Goal: Information Seeking & Learning: Learn about a topic

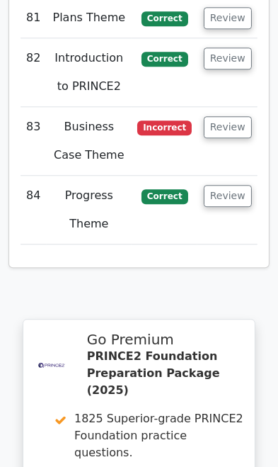
scroll to position [8308, 0]
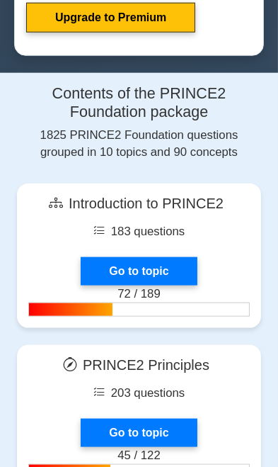
scroll to position [933, 0]
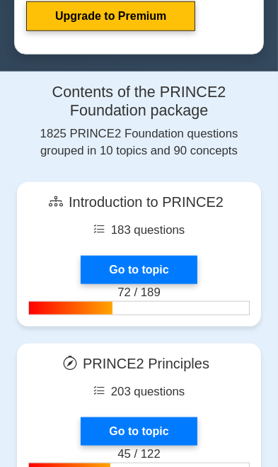
click at [107, 267] on link "Go to topic" at bounding box center [139, 270] width 116 height 28
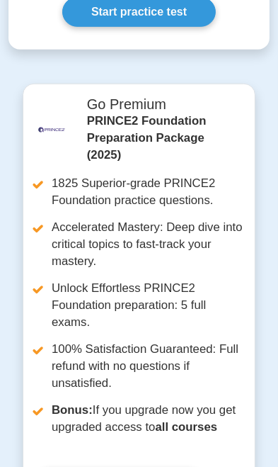
scroll to position [1156, 0]
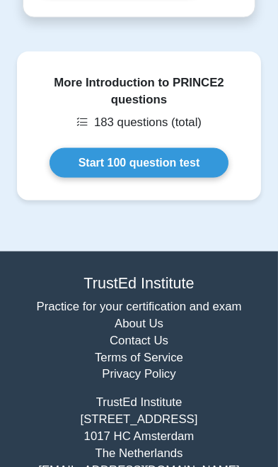
click at [89, 170] on link "Start 100 question test" at bounding box center [140, 163] width 180 height 30
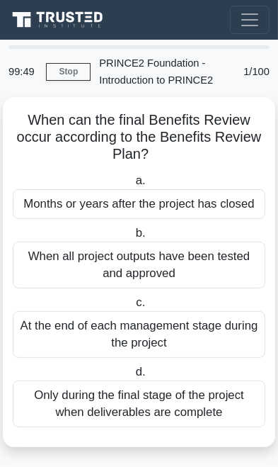
click at [62, 195] on div "Months or years after the project has closed" at bounding box center [139, 204] width 253 height 30
click at [132, 186] on input "a. Months or years after the project has closed" at bounding box center [132, 180] width 0 height 9
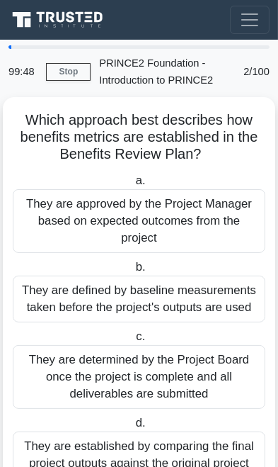
click at [63, 216] on div "They are approved by the Project Manager based on expected outcomes from the pr…" at bounding box center [139, 221] width 253 height 64
click at [132, 186] on input "a. They are approved by the Project Manager based on expected outcomes from the…" at bounding box center [132, 180] width 0 height 9
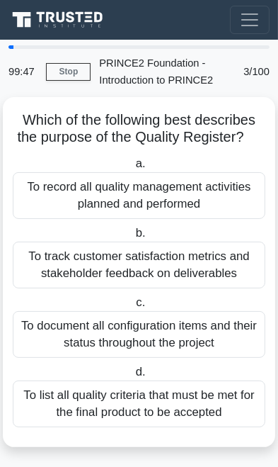
click at [55, 196] on div "To record all quality management activities planned and performed" at bounding box center [139, 195] width 253 height 47
click at [132, 169] on input "a. To record all quality management activities planned and performed" at bounding box center [132, 163] width 0 height 9
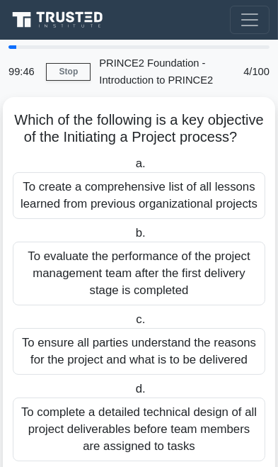
click at [61, 195] on div "To create a comprehensive list of all lessons learned from previous organizatio…" at bounding box center [139, 195] width 253 height 47
click at [132, 169] on input "a. To create a comprehensive list of all lessons learned from previous organiza…" at bounding box center [132, 163] width 0 height 9
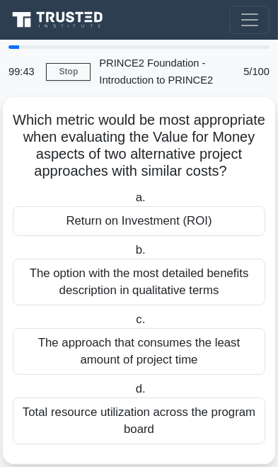
click at [56, 232] on div "Return on Investment (ROI)" at bounding box center [139, 221] width 253 height 30
click at [132, 203] on input "a. Return on Investment (ROI)" at bounding box center [132, 197] width 0 height 9
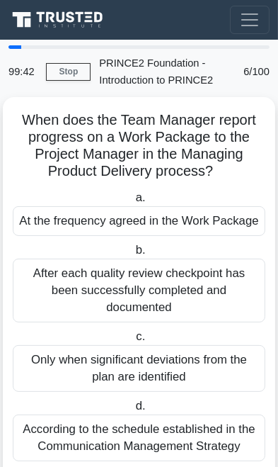
click at [42, 225] on div "At the frequency agreed in the Work Package" at bounding box center [139, 221] width 253 height 30
click at [132, 203] on input "a. At the frequency agreed in the Work Package" at bounding box center [132, 197] width 0 height 9
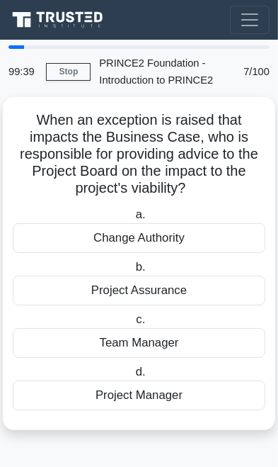
click at [50, 236] on div "Change Authority" at bounding box center [139, 238] width 253 height 30
click at [132, 220] on input "a. Change Authority" at bounding box center [132, 214] width 0 height 9
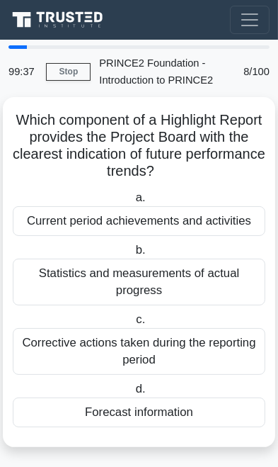
click at [54, 232] on div "Current period achievements and activities" at bounding box center [139, 221] width 253 height 30
click at [132, 203] on input "a. Current period achievements and activities" at bounding box center [132, 197] width 0 height 9
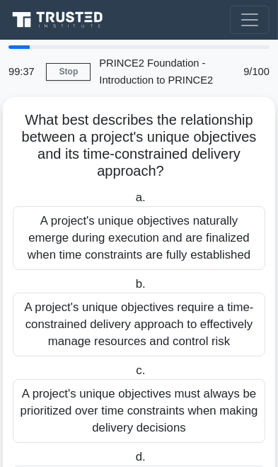
click at [54, 235] on div "A project's unique objectives naturally emerge during execution and are finaliz…" at bounding box center [139, 238] width 253 height 64
click at [132, 203] on input "a. A project's unique objectives naturally emerge during execution and are fina…" at bounding box center [132, 197] width 0 height 9
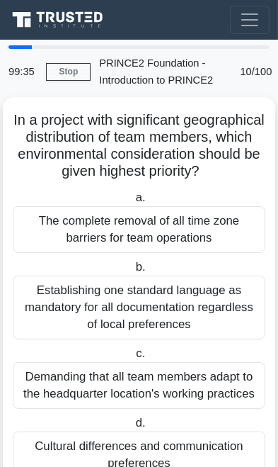
click at [60, 248] on div "The complete removal of all time zone barriers for team operations" at bounding box center [139, 229] width 253 height 47
click at [132, 203] on input "a. The complete removal of all time zone barriers for team operations" at bounding box center [132, 197] width 0 height 9
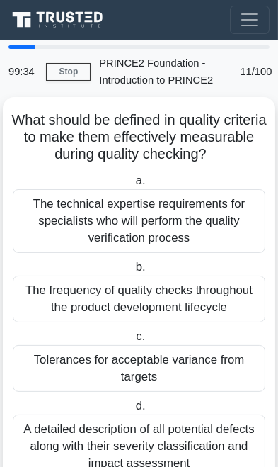
click at [47, 222] on div "The technical expertise requirements for specialists who will perform the quali…" at bounding box center [139, 221] width 253 height 64
click at [132, 186] on input "a. The technical expertise requirements for specialists who will perform the qu…" at bounding box center [132, 180] width 0 height 9
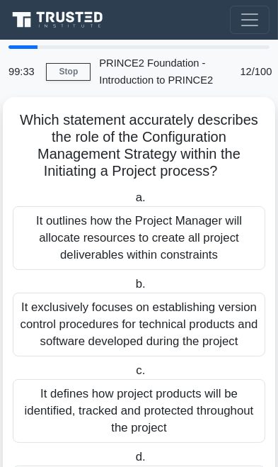
click at [55, 239] on div "It outlines how the Project Manager will allocate resources to create all proje…" at bounding box center [139, 238] width 253 height 64
click at [132, 203] on input "a. It outlines how the Project Manager will allocate resources to create all pr…" at bounding box center [132, 197] width 0 height 9
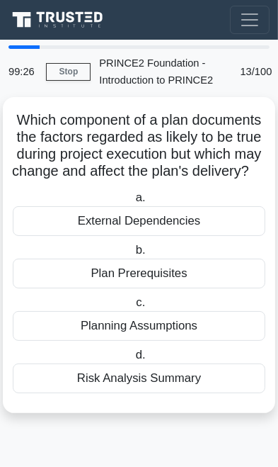
click at [68, 227] on div "External Dependencies" at bounding box center [139, 221] width 253 height 30
click at [132, 203] on input "a. External Dependencies" at bounding box center [132, 197] width 0 height 9
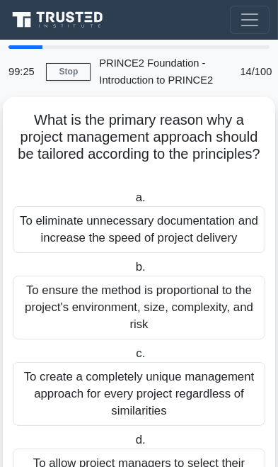
click at [49, 230] on div "To eliminate unnecessary documentation and increase the speed of project delive…" at bounding box center [139, 229] width 253 height 47
click at [132, 203] on input "a. To eliminate unnecessary documentation and increase the speed of project del…" at bounding box center [132, 197] width 0 height 9
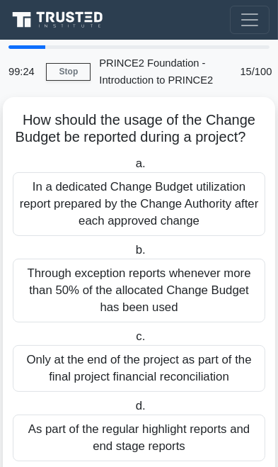
click at [48, 213] on div "In a dedicated Change Budget utilization report prepared by the Change Authorit…" at bounding box center [139, 204] width 253 height 64
click at [132, 169] on input "a. In a dedicated Change Budget utilization report prepared by the Change Autho…" at bounding box center [132, 163] width 0 height 9
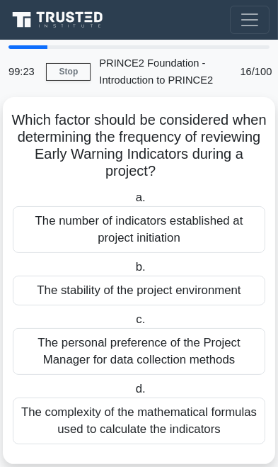
click at [55, 229] on div "The number of indicators established at project initiation" at bounding box center [139, 229] width 253 height 47
click at [132, 203] on input "a. The number of indicators established at project initiation" at bounding box center [132, 197] width 0 height 9
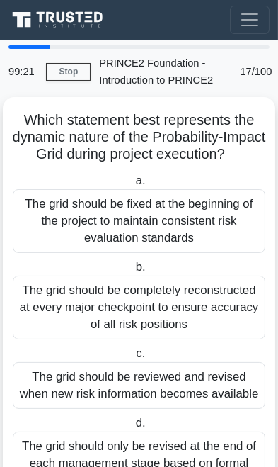
click at [51, 225] on div "The grid should be fixed at the beginning of the project to maintain consistent…" at bounding box center [139, 221] width 253 height 64
click at [132, 186] on input "a. The grid should be fixed at the beginning of the project to maintain consist…" at bounding box center [132, 180] width 0 height 9
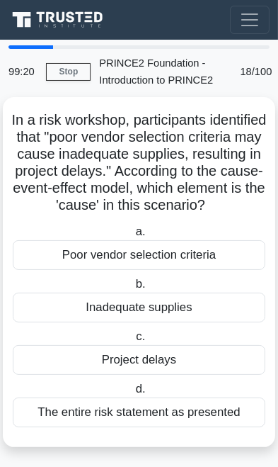
click at [76, 270] on div "Poor vendor selection criteria" at bounding box center [139, 255] width 253 height 30
click at [132, 237] on input "a. Poor vendor selection criteria" at bounding box center [132, 231] width 0 height 9
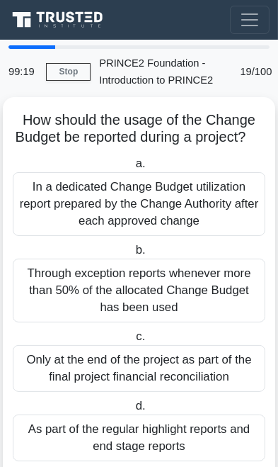
click at [41, 215] on div "In a dedicated Change Budget utilization report prepared by the Change Authorit…" at bounding box center [139, 204] width 253 height 64
click at [132, 169] on input "a. In a dedicated Change Budget utilization report prepared by the Change Autho…" at bounding box center [132, 163] width 0 height 9
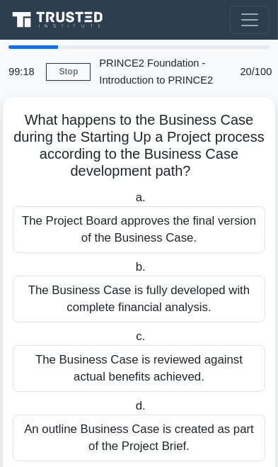
click at [49, 221] on div "The Project Board approves the final version of the Business Case." at bounding box center [139, 229] width 253 height 47
click at [132, 203] on input "a. The Project Board approves the final version of the Business Case." at bounding box center [132, 197] width 0 height 9
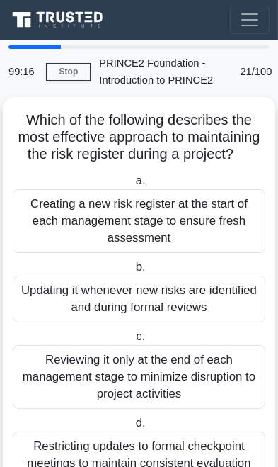
click at [49, 220] on div "Creating a new risk register at the start of each management stage to ensure fr…" at bounding box center [139, 221] width 253 height 64
click at [132, 186] on input "a. Creating a new risk register at the start of each management stage to ensure…" at bounding box center [132, 180] width 0 height 9
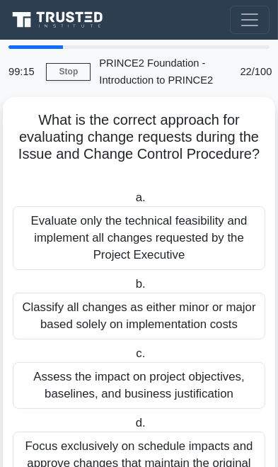
click at [57, 230] on div "Evaluate only the technical feasibility and implement all changes requested by …" at bounding box center [139, 238] width 253 height 64
click at [132, 203] on input "a. Evaluate only the technical feasibility and implement all changes requested …" at bounding box center [132, 197] width 0 height 9
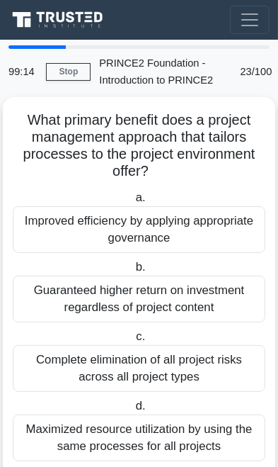
click at [59, 220] on div "Improved efficiency by applying appropriate governance" at bounding box center [139, 229] width 253 height 47
click at [132, 203] on input "a. Improved efficiency by applying appropriate governance" at bounding box center [132, 197] width 0 height 9
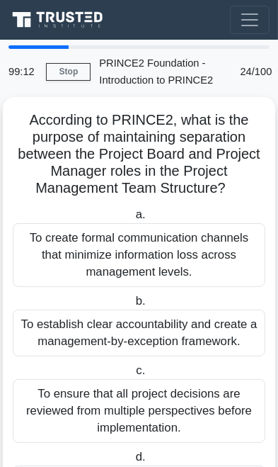
click at [67, 238] on div "To create formal communication channels that minimize information loss across m…" at bounding box center [139, 255] width 253 height 64
click at [132, 220] on input "a. To create formal communication channels that minimize information loss acros…" at bounding box center [132, 214] width 0 height 9
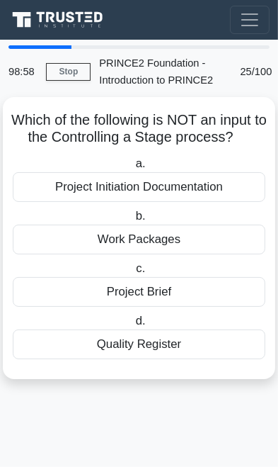
click at [49, 177] on div "Project Initiation Documentation" at bounding box center [139, 187] width 253 height 30
click at [132, 169] on input "a. Project Initiation Documentation" at bounding box center [132, 163] width 0 height 9
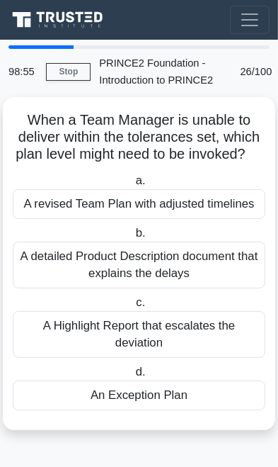
click at [52, 199] on div "A revised Team Plan with adjusted timelines" at bounding box center [139, 204] width 253 height 30
click at [132, 186] on input "a. A revised Team Plan with adjusted timelines" at bounding box center [132, 180] width 0 height 9
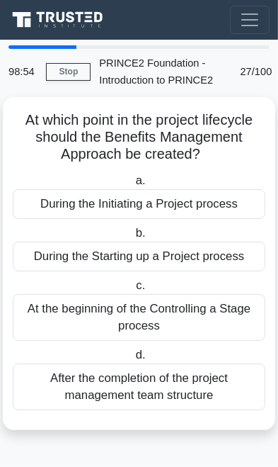
click at [48, 203] on div "During the Initiating a Project process" at bounding box center [139, 204] width 253 height 30
click at [132, 186] on input "a. During the Initiating a Project process" at bounding box center [132, 180] width 0 height 9
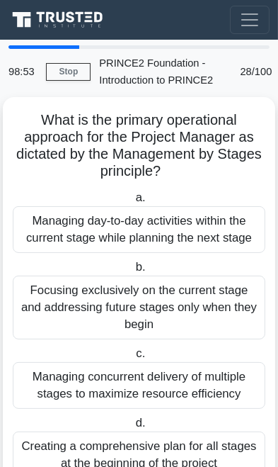
click at [66, 238] on div "Managing day-to-day activities within the current stage while planning the next…" at bounding box center [139, 229] width 253 height 47
click at [132, 203] on input "a. Managing day-to-day activities within the current stage while planning the n…" at bounding box center [132, 197] width 0 height 9
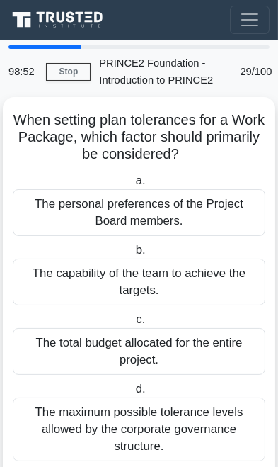
click at [65, 220] on div "The personal preferences of the Project Board members." at bounding box center [139, 212] width 253 height 47
click at [132, 186] on input "a. The personal preferences of the Project Board members." at bounding box center [132, 180] width 0 height 9
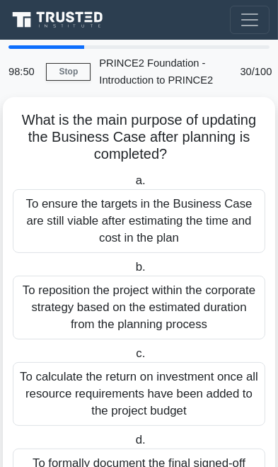
click at [62, 227] on div "To ensure the targets in the Business Case are still viable after estimating th…" at bounding box center [139, 221] width 253 height 64
click at [132, 186] on input "a. To ensure the targets in the Business Case are still viable after estimating…" at bounding box center [132, 180] width 0 height 9
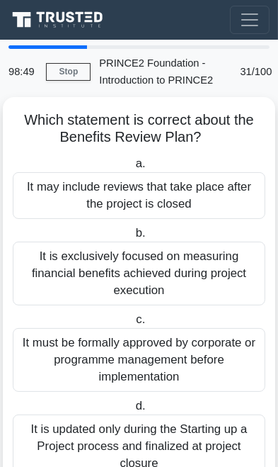
click at [58, 212] on div "It may include reviews that take place after the project is closed" at bounding box center [139, 195] width 253 height 47
click at [132, 169] on input "a. It may include reviews that take place after the project is closed" at bounding box center [132, 163] width 0 height 9
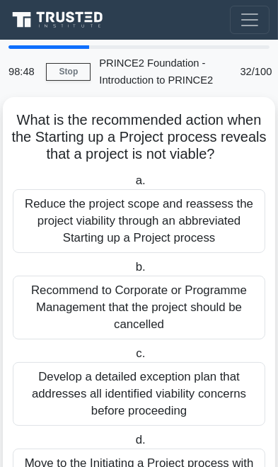
click at [66, 225] on div "Reduce the project scope and reassess the project viability through an abbrevia…" at bounding box center [139, 221] width 253 height 64
click at [132, 186] on input "a. Reduce the project scope and reassess the project viability through an abbre…" at bounding box center [132, 180] width 0 height 9
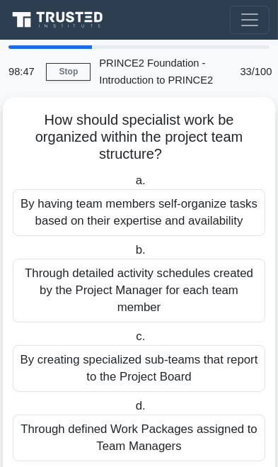
click at [62, 221] on div "By having team members self-organize tasks based on their expertise and availab…" at bounding box center [139, 212] width 253 height 47
click at [132, 186] on input "a. By having team members self-organize tasks based on their expertise and avai…" at bounding box center [132, 180] width 0 height 9
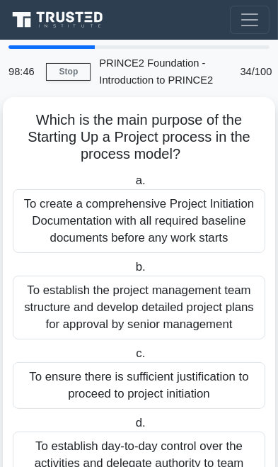
click at [64, 220] on div "To create a comprehensive Project Initiation Documentation with all required ba…" at bounding box center [139, 221] width 253 height 64
click at [132, 186] on input "a. To create a comprehensive Project Initiation Documentation with all required…" at bounding box center [132, 180] width 0 height 9
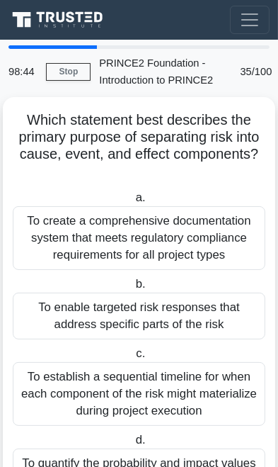
click at [185, 215] on div "To create a comprehensive documentation system that meets regulatory compliance…" at bounding box center [139, 238] width 253 height 64
click at [132, 203] on input "a. To create a comprehensive documentation system that meets regulatory complia…" at bounding box center [132, 197] width 0 height 9
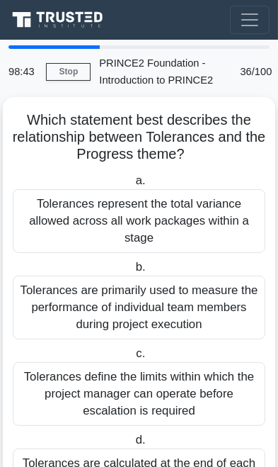
click at [205, 211] on div "Tolerances represent the total variance allowed across all work packages within…" at bounding box center [139, 221] width 253 height 64
click at [132, 186] on input "a. Tolerances represent the total variance allowed across all work packages wit…" at bounding box center [132, 180] width 0 height 9
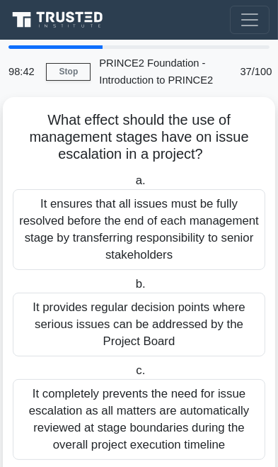
click at [191, 224] on div "It ensures that all issues must be fully resolved before the end of each manage…" at bounding box center [139, 229] width 253 height 81
click at [132, 186] on input "a. It ensures that all issues must be fully resolved before the end of each man…" at bounding box center [132, 180] width 0 height 9
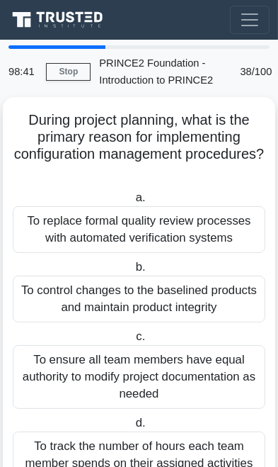
click at [180, 232] on div "To replace formal quality review processes with automated verification systems" at bounding box center [139, 229] width 253 height 47
click at [132, 203] on input "a. To replace formal quality review processes with automated verification syste…" at bounding box center [132, 197] width 0 height 9
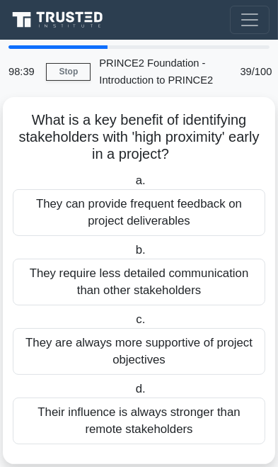
click at [198, 220] on div "They can provide frequent feedback on project deliverables" at bounding box center [139, 212] width 253 height 47
click at [132, 186] on input "a. They can provide frequent feedback on project deliverables" at bounding box center [132, 180] width 0 height 9
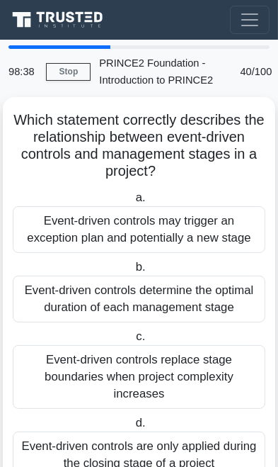
click at [191, 226] on div "Event-driven controls may trigger an exception plan and potentially a new stage" at bounding box center [139, 229] width 253 height 47
click at [132, 203] on input "a. Event-driven controls may trigger an exception plan and potentially a new st…" at bounding box center [132, 197] width 0 height 9
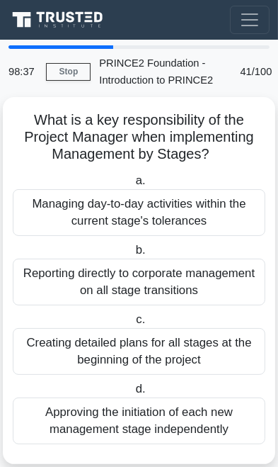
click at [201, 213] on div "Managing day-to-day activities within the current stage's tolerances" at bounding box center [139, 212] width 253 height 47
click at [132, 186] on input "a. Managing day-to-day activities within the current stage's tolerances" at bounding box center [132, 180] width 0 height 9
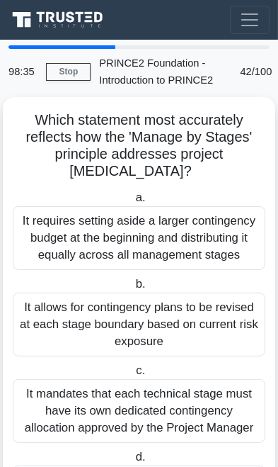
click at [193, 225] on div "It requires setting aside a larger contingency budget at the beginning and dist…" at bounding box center [139, 238] width 253 height 64
click at [132, 203] on input "a. It requires setting aside a larger contingency budget at the beginning and d…" at bounding box center [132, 197] width 0 height 9
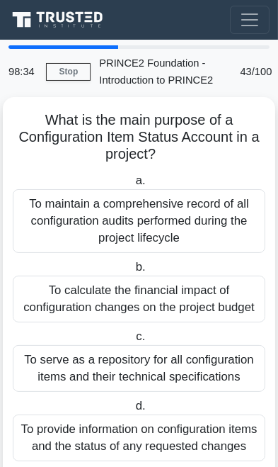
click at [198, 221] on div "To maintain a comprehensive record of all configuration audits performed during…" at bounding box center [139, 221] width 253 height 64
click at [132, 186] on input "a. To maintain a comprehensive record of all configuration audits performed dur…" at bounding box center [132, 180] width 0 height 9
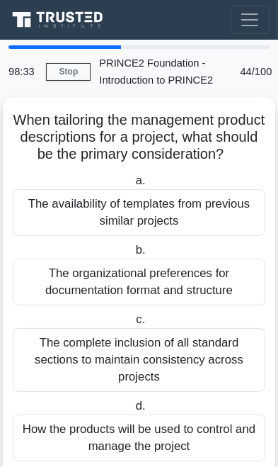
click at [204, 217] on div "The availability of templates from previous similar projects" at bounding box center [139, 212] width 253 height 47
click at [132, 186] on input "a. The availability of templates from previous similar projects" at bounding box center [132, 180] width 0 height 9
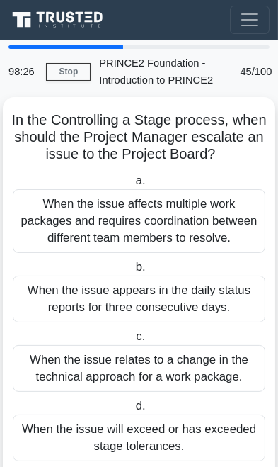
click at [203, 219] on div "When the issue affects multiple work packages and requires coordination between…" at bounding box center [139, 221] width 253 height 64
click at [132, 186] on input "a. When the issue affects multiple work packages and requires coordination betw…" at bounding box center [132, 180] width 0 height 9
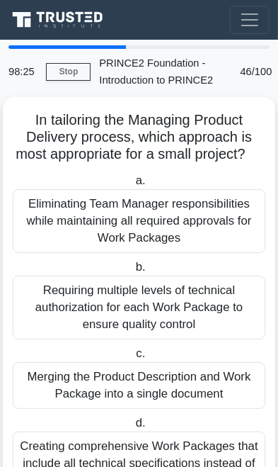
click at [208, 220] on div "Eliminating Team Manager responsibilities while maintaining all required approv…" at bounding box center [139, 221] width 253 height 64
click at [132, 186] on input "a. Eliminating Team Manager responsibilities while maintaining all required app…" at bounding box center [132, 180] width 0 height 9
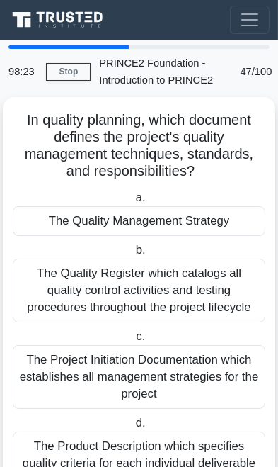
click at [193, 217] on div "The Quality Management Strategy" at bounding box center [139, 221] width 253 height 30
click at [132, 203] on input "a. The Quality Management Strategy" at bounding box center [132, 197] width 0 height 9
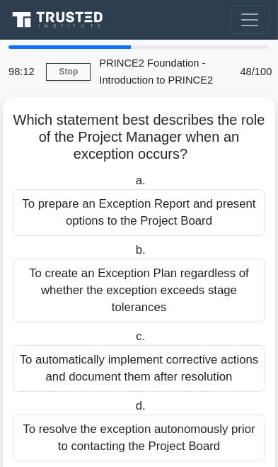
click at [212, 210] on div "To prepare an Exception Report and present options to the Project Board" at bounding box center [139, 212] width 253 height 47
click at [132, 186] on input "a. To prepare an Exception Report and present options to the Project Board" at bounding box center [132, 180] width 0 height 9
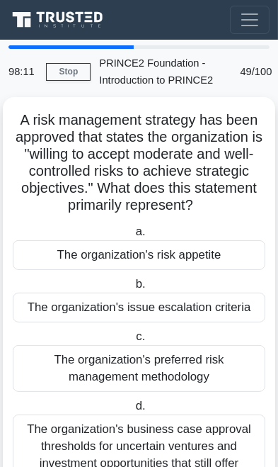
click at [183, 248] on div "The organization's risk appetite" at bounding box center [139, 255] width 253 height 30
click at [132, 237] on input "a. The organization's risk appetite" at bounding box center [132, 231] width 0 height 9
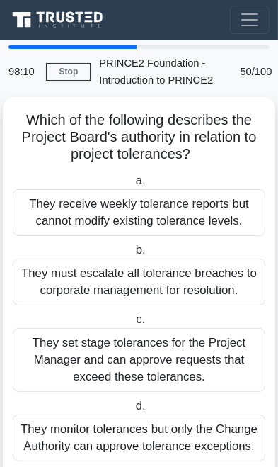
click at [196, 224] on div "They receive weekly tolerance reports but cannot modify existing tolerance leve…" at bounding box center [139, 212] width 253 height 47
click at [132, 186] on input "a. They receive weekly tolerance reports but cannot modify existing tolerance l…" at bounding box center [132, 180] width 0 height 9
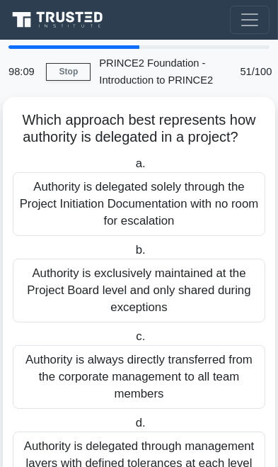
click at [214, 198] on div "Authority is delegated solely through the Project Initiation Documentation with…" at bounding box center [139, 204] width 253 height 64
click at [132, 169] on input "a. Authority is delegated solely through the Project Initiation Documentation w…" at bounding box center [132, 163] width 0 height 9
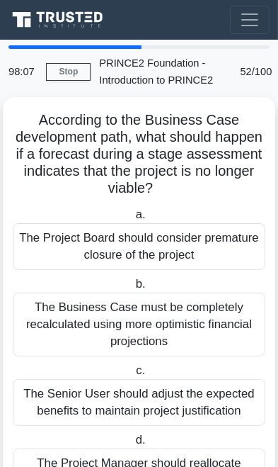
click at [191, 234] on div "The Project Board should consider premature closure of the project" at bounding box center [139, 246] width 253 height 47
click at [132, 220] on input "a. The Project Board should consider premature closure of the project" at bounding box center [132, 214] width 0 height 9
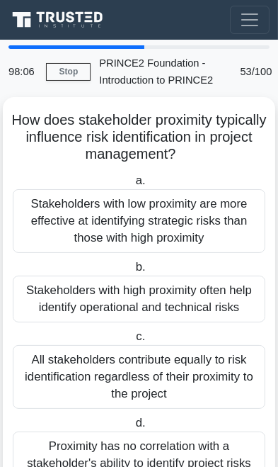
click at [194, 222] on div "Stakeholders with low proximity are more effective at identifying strategic ris…" at bounding box center [139, 221] width 253 height 64
click at [132, 186] on input "a. Stakeholders with low proximity are more effective at identifying strategic …" at bounding box center [132, 180] width 0 height 9
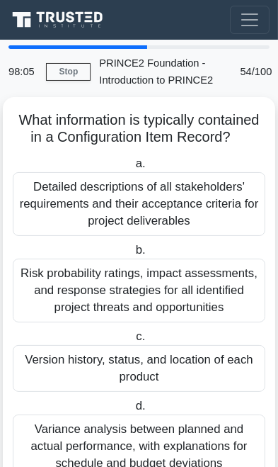
click at [202, 212] on div "Detailed descriptions of all stakeholders' requirements and their acceptance cr…" at bounding box center [139, 204] width 253 height 64
click at [132, 169] on input "a. Detailed descriptions of all stakeholders' requirements and their acceptance…" at bounding box center [132, 163] width 0 height 9
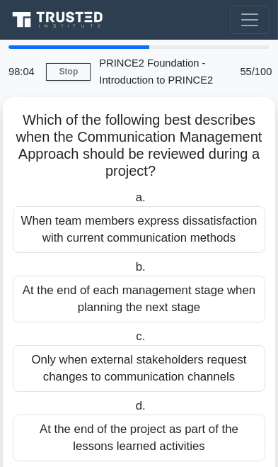
click at [182, 229] on div "When team members express dissatisfaction with current communication methods" at bounding box center [139, 229] width 253 height 47
click at [132, 203] on input "a. When team members express dissatisfaction with current communication methods" at bounding box center [132, 197] width 0 height 9
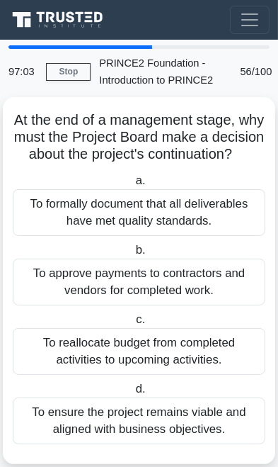
click at [176, 205] on div "To formally document that all deliverables have met quality standards." at bounding box center [139, 212] width 253 height 47
click at [132, 186] on input "a. To formally document that all deliverables have met quality standards." at bounding box center [132, 180] width 0 height 9
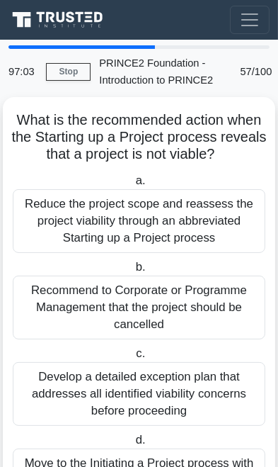
click at [190, 221] on div "Reduce the project scope and reassess the project viability through an abbrevia…" at bounding box center [139, 221] width 253 height 64
click at [132, 186] on input "a. Reduce the project scope and reassess the project viability through an abbre…" at bounding box center [132, 180] width 0 height 9
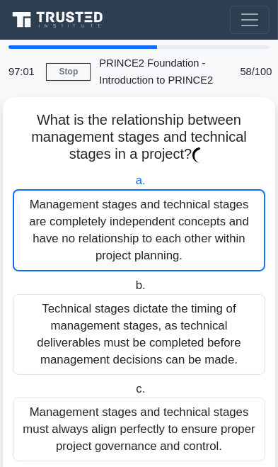
click at [193, 210] on div "Management stages and technical stages are completely independent concepts and …" at bounding box center [139, 230] width 253 height 82
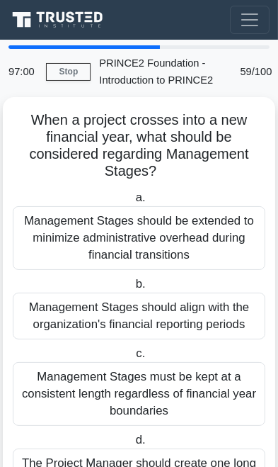
click at [199, 216] on div "Management Stages should be extended to minimize administrative overhead during…" at bounding box center [139, 238] width 253 height 64
click at [132, 203] on input "a. Management Stages should be extended to minimize administrative overhead dur…" at bounding box center [132, 197] width 0 height 9
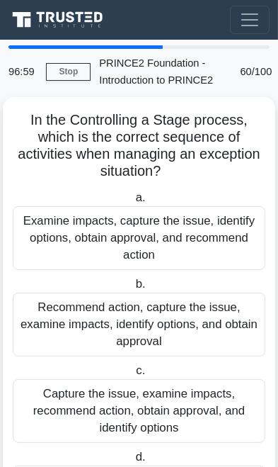
click at [190, 220] on div "Examine impacts, capture the issue, identify options, obtain approval, and reco…" at bounding box center [139, 238] width 253 height 64
click at [132, 203] on input "a. Examine impacts, capture the issue, identify options, obtain approval, and r…" at bounding box center [132, 197] width 0 height 9
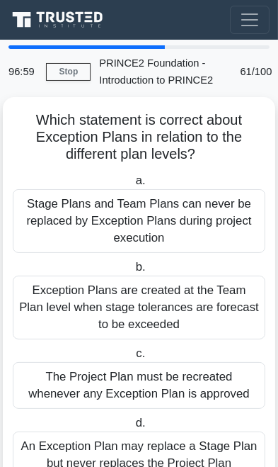
click at [187, 219] on div "Stage Plans and Team Plans can never be replaced by Exception Plans during proj…" at bounding box center [139, 221] width 253 height 64
click at [132, 186] on input "a. Stage Plans and Team Plans can never be replaced by Exception Plans during p…" at bounding box center [132, 180] width 0 height 9
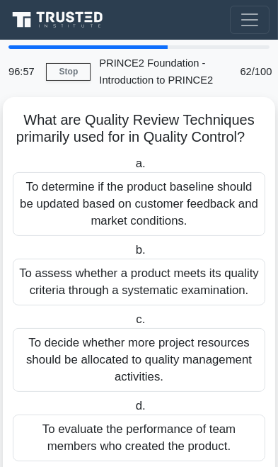
click at [196, 205] on div "To determine if the product baseline should be updated based on customer feedba…" at bounding box center [139, 204] width 253 height 64
click at [132, 169] on input "a. To determine if the product baseline should be updated based on customer fee…" at bounding box center [132, 163] width 0 height 9
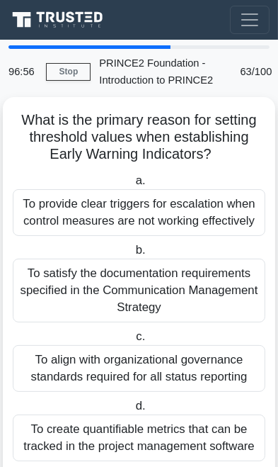
click at [187, 212] on div "To provide clear triggers for escalation when control measures are not working …" at bounding box center [139, 212] width 253 height 47
click at [132, 186] on input "a. To provide clear triggers for escalation when control measures are not worki…" at bounding box center [132, 180] width 0 height 9
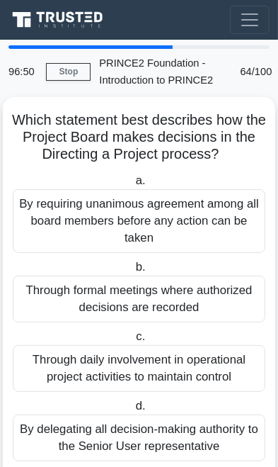
click at [165, 211] on div "By requiring unanimous agreement among all board members before any action can …" at bounding box center [139, 221] width 253 height 64
click at [132, 186] on input "a. By requiring unanimous agreement among all board members before any action c…" at bounding box center [132, 180] width 0 height 9
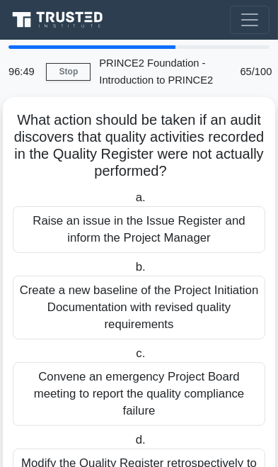
click at [164, 223] on div "Raise an issue in the Issue Register and inform the Project Manager" at bounding box center [139, 229] width 253 height 47
click at [132, 203] on input "a. Raise an issue in the Issue Register and inform the Project Manager" at bounding box center [132, 197] width 0 height 9
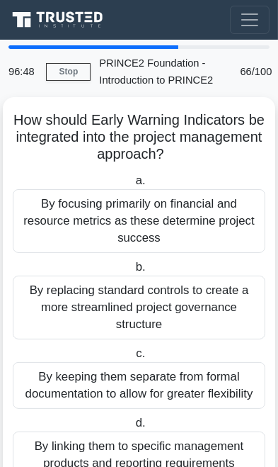
click at [161, 220] on div "By focusing primarily on financial and resource metrics as these determine proj…" at bounding box center [139, 221] width 253 height 64
click at [132, 186] on input "a. By focusing primarily on financial and resource metrics as these determine p…" at bounding box center [132, 180] width 0 height 9
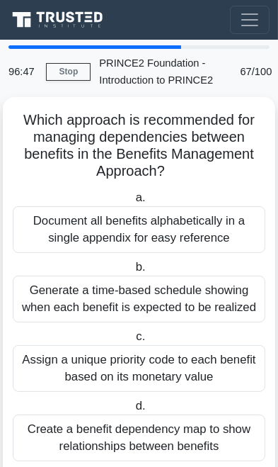
click at [159, 223] on div "Document all benefits alphabetically in a single appendix for easy reference" at bounding box center [139, 229] width 253 height 47
click at [132, 203] on input "a. Document all benefits alphabetically in a single appendix for easy reference" at bounding box center [132, 197] width 0 height 9
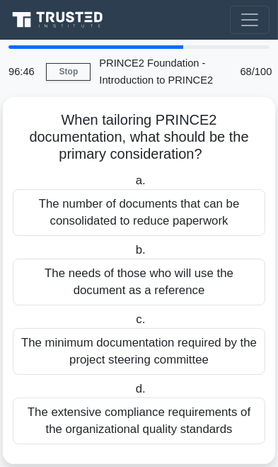
click at [167, 214] on div "The number of documents that can be consolidated to reduce paperwork" at bounding box center [139, 212] width 253 height 47
click at [132, 186] on input "a. The number of documents that can be consolidated to reduce paperwork" at bounding box center [132, 180] width 0 height 9
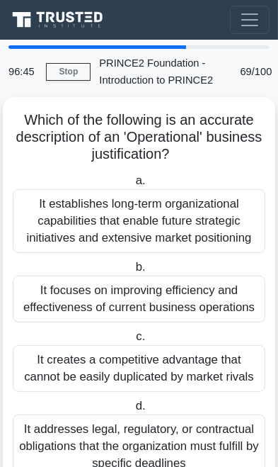
click at [165, 222] on div "It establishes long-term organizational capabilities that enable future strateg…" at bounding box center [139, 221] width 253 height 64
click at [132, 186] on input "a. It establishes long-term organizational capabilities that enable future stra…" at bounding box center [132, 180] width 0 height 9
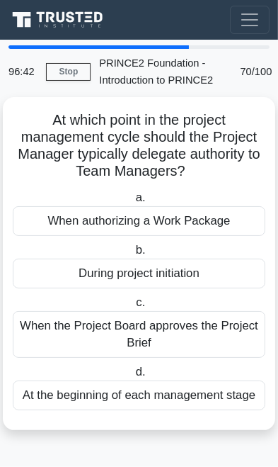
click at [177, 217] on div "When authorizing a Work Package" at bounding box center [139, 221] width 253 height 30
click at [132, 203] on input "a. When authorizing a Work Package" at bounding box center [132, 197] width 0 height 9
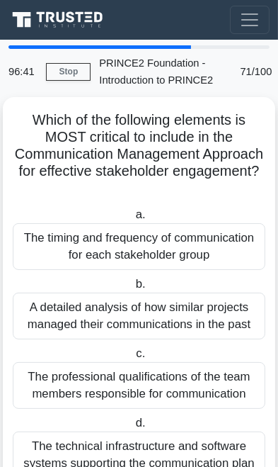
click at [158, 240] on div "The timing and frequency of communication for each stakeholder group" at bounding box center [139, 246] width 253 height 47
click at [132, 220] on input "a. The timing and frequency of communication for each stakeholder group" at bounding box center [132, 214] width 0 height 9
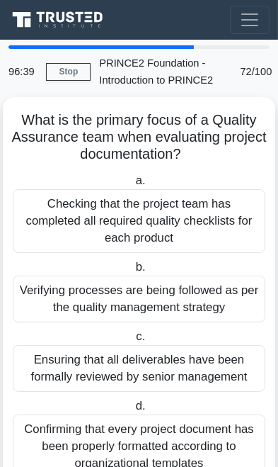
click at [173, 211] on div "Checking that the project team has completed all required quality checklists fo…" at bounding box center [139, 221] width 253 height 64
click at [132, 186] on input "a. Checking that the project team has completed all required quality checklists…" at bounding box center [132, 180] width 0 height 9
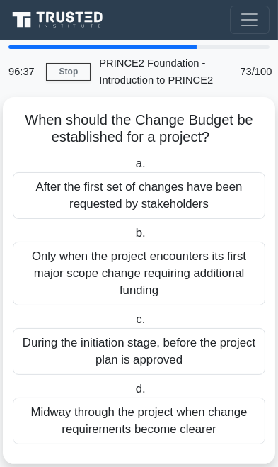
click at [177, 200] on div "After the first set of changes have been requested by stakeholders" at bounding box center [139, 195] width 253 height 47
click at [132, 169] on input "a. After the first set of changes have been requested by stakeholders" at bounding box center [132, 163] width 0 height 9
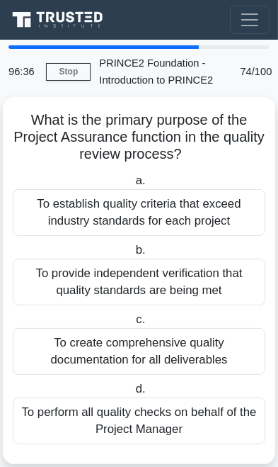
click at [174, 208] on div "To establish quality criteria that exceed industry standards for each project" at bounding box center [139, 212] width 253 height 47
click at [132, 186] on input "a. To establish quality criteria that exceed industry standards for each project" at bounding box center [132, 180] width 0 height 9
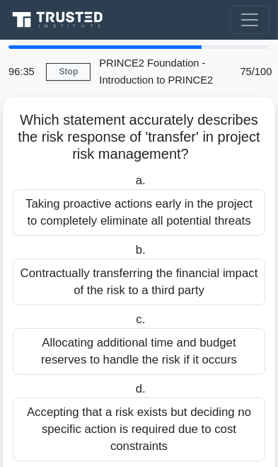
click at [172, 205] on div "Taking proactive actions early in the project to completely eliminate all poten…" at bounding box center [139, 212] width 253 height 47
click at [132, 186] on input "a. Taking proactive actions early in the project to completely eliminate all po…" at bounding box center [132, 180] width 0 height 9
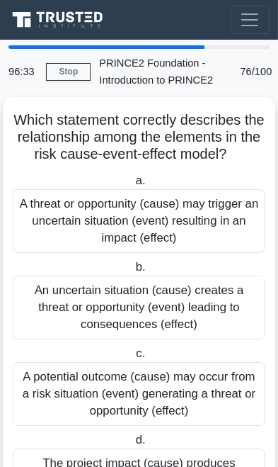
click at [165, 205] on div "A threat or opportunity (cause) may trigger an uncertain situation (event) resu…" at bounding box center [139, 221] width 253 height 64
click at [132, 186] on input "a. A threat or opportunity (cause) may trigger an uncertain situation (event) r…" at bounding box center [132, 180] width 0 height 9
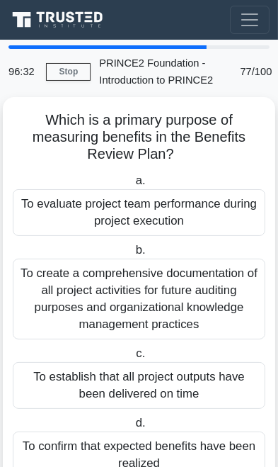
click at [169, 208] on div "To evaluate project team performance during project execution" at bounding box center [139, 212] width 253 height 47
click at [132, 186] on input "a. To evaluate project team performance during project execution" at bounding box center [132, 180] width 0 height 9
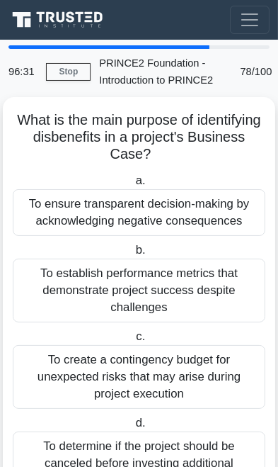
click at [174, 217] on div "To ensure transparent decision-making by acknowledging negative consequences" at bounding box center [139, 212] width 253 height 47
click at [132, 186] on input "a. To ensure transparent decision-making by acknowledging negative consequences" at bounding box center [132, 180] width 0 height 9
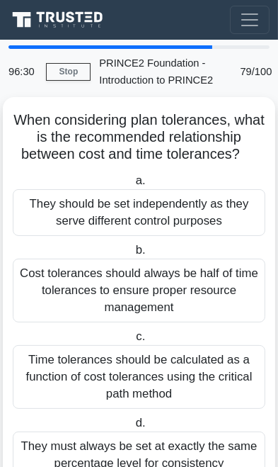
click at [164, 213] on div "They should be set independently as they serve different control purposes" at bounding box center [139, 212] width 253 height 47
click at [132, 186] on input "a. They should be set independently as they serve different control purposes" at bounding box center [132, 180] width 0 height 9
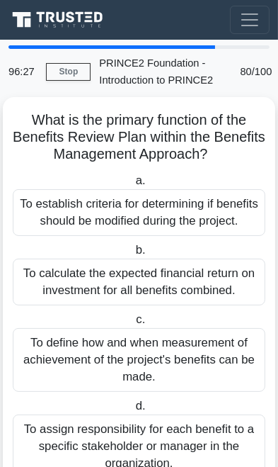
click at [191, 216] on div "To establish criteria for determining if benefits should be modified during the…" at bounding box center [139, 212] width 253 height 47
click at [132, 186] on input "a. To establish criteria for determining if benefits should be modified during …" at bounding box center [132, 180] width 0 height 9
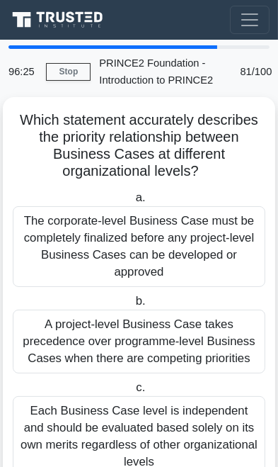
click at [63, 69] on link "Stop" at bounding box center [68, 72] width 45 height 18
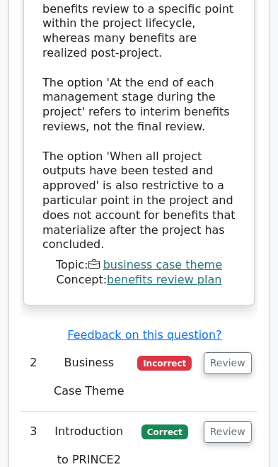
scroll to position [2631, 0]
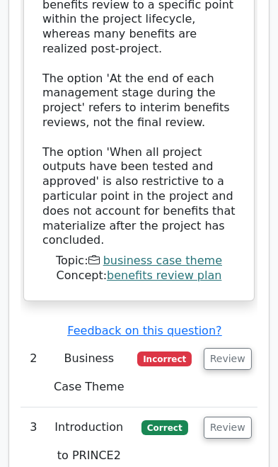
click at [226, 348] on button "Review" at bounding box center [228, 359] width 48 height 22
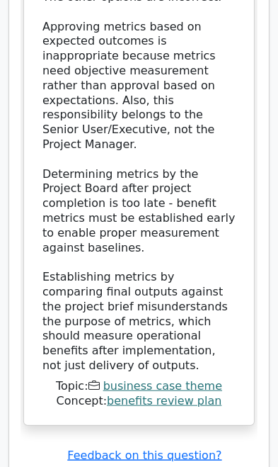
scroll to position [3701, 0]
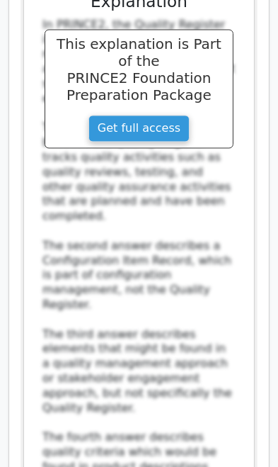
scroll to position [0, 8]
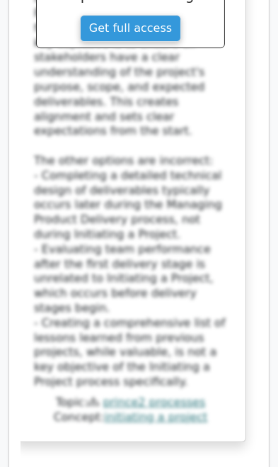
scroll to position [5839, 0]
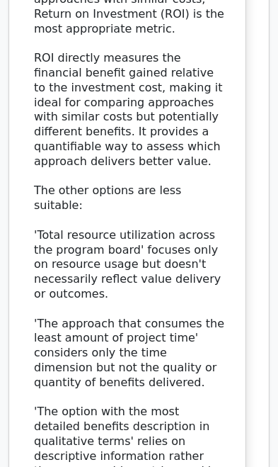
scroll to position [6826, 0]
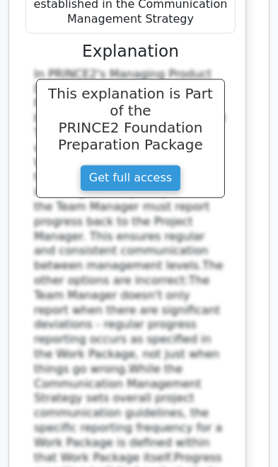
scroll to position [7887, 0]
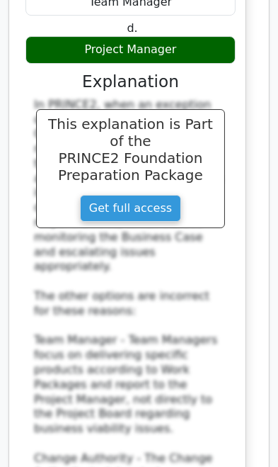
scroll to position [8914, 0]
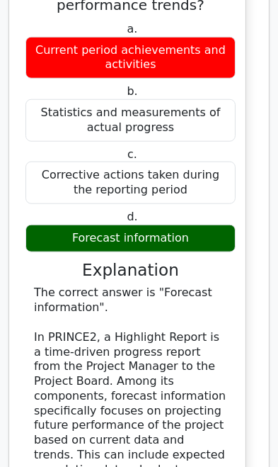
scroll to position [9869, 0]
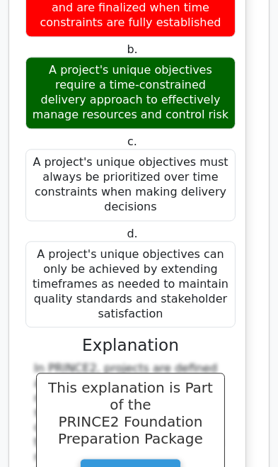
scroll to position [11060, 0]
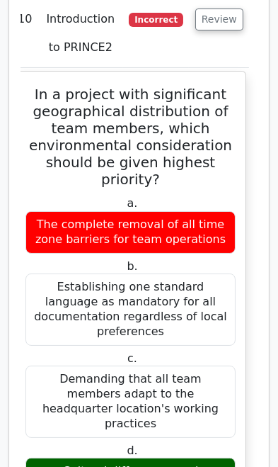
scroll to position [12187, 0]
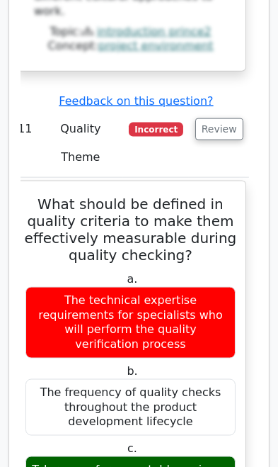
scroll to position [13288, 0]
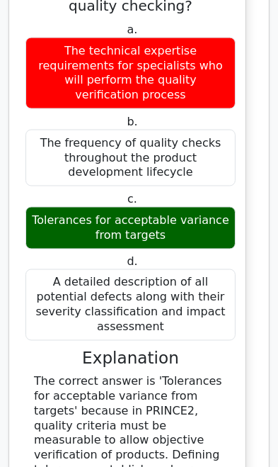
scroll to position [13537, 0]
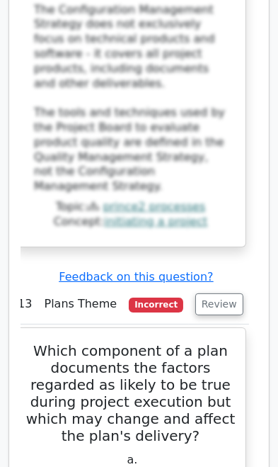
scroll to position [15357, 0]
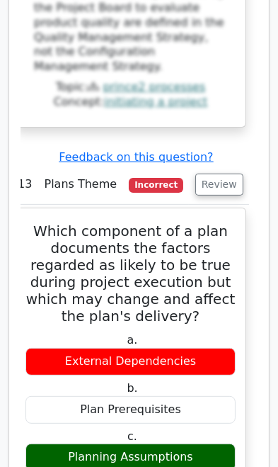
scroll to position [15477, 0]
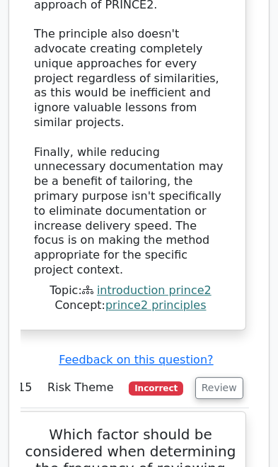
scroll to position [17484, 0]
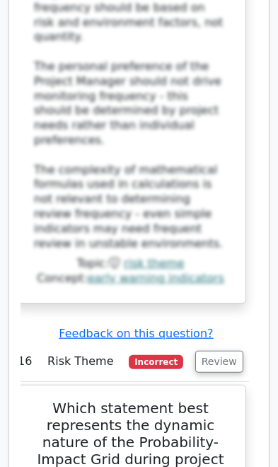
scroll to position [18584, 0]
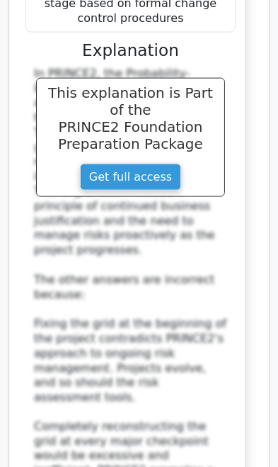
scroll to position [19495, 0]
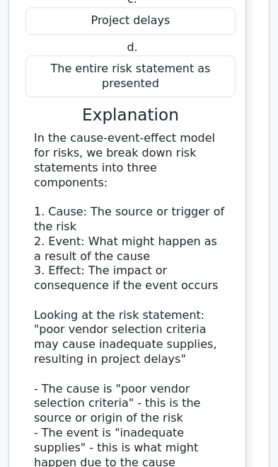
scroll to position [20565, 0]
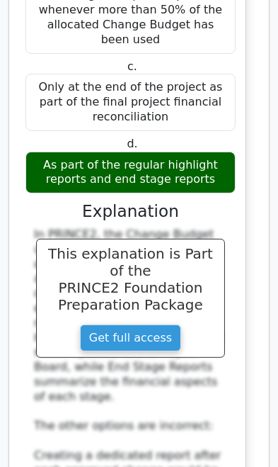
scroll to position [21629, 0]
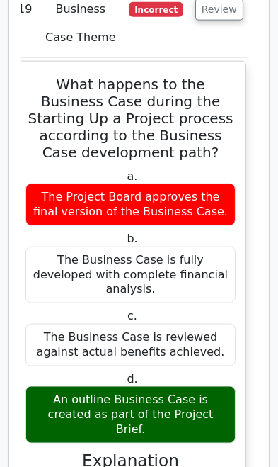
scroll to position [22522, 0]
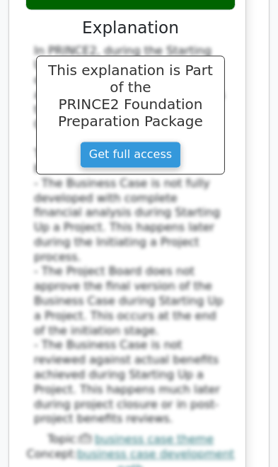
scroll to position [22949, 0]
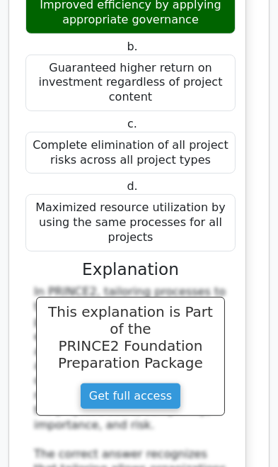
scroll to position [24876, 0]
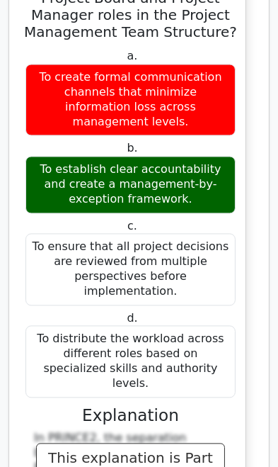
scroll to position [26055, 0]
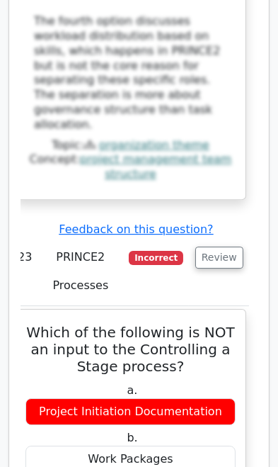
scroll to position [26984, 0]
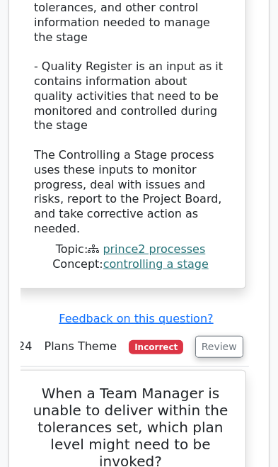
scroll to position [28019, 0]
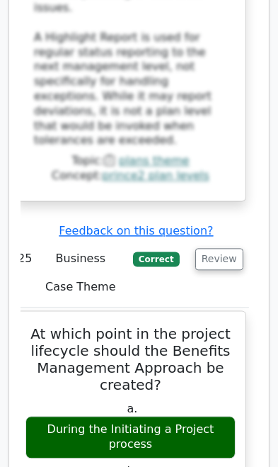
scroll to position [29153, 0]
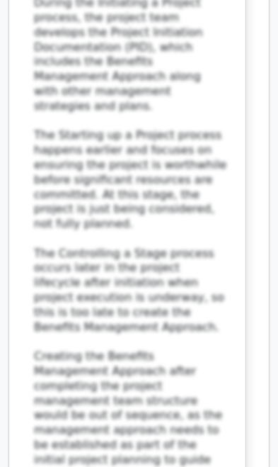
scroll to position [29978, 0]
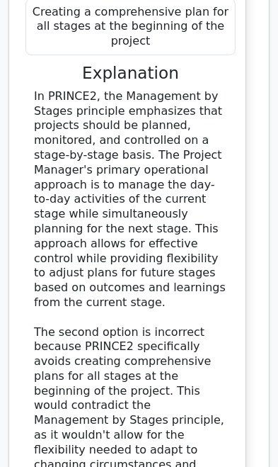
scroll to position [31013, 0]
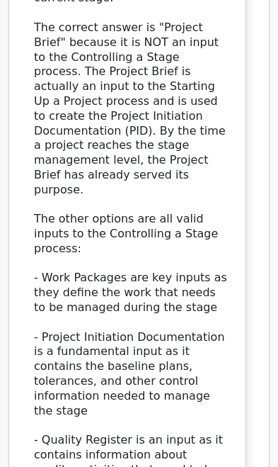
scroll to position [27640, 0]
